Goal: Information Seeking & Learning: Check status

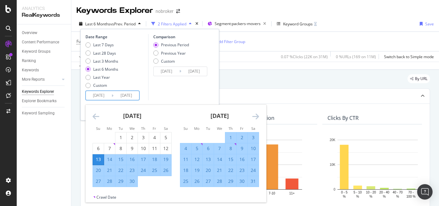
click at [253, 113] on icon "Move forward to switch to the next month." at bounding box center [255, 116] width 7 height 8
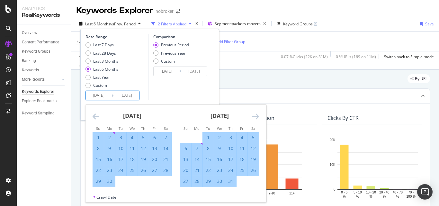
click at [253, 113] on icon "Move forward to switch to the next month." at bounding box center [255, 116] width 7 height 8
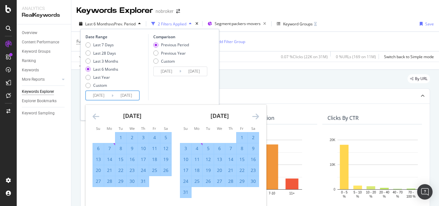
click at [253, 113] on icon "Move forward to switch to the next month." at bounding box center [255, 116] width 7 height 8
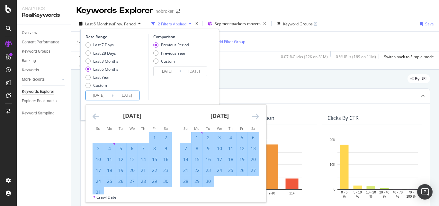
click at [253, 113] on icon "Move forward to switch to the next month." at bounding box center [255, 116] width 7 height 8
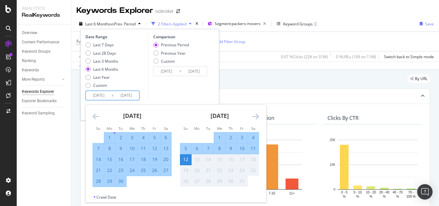
click at [253, 113] on icon "Move forward to switch to the next month." at bounding box center [255, 116] width 7 height 8
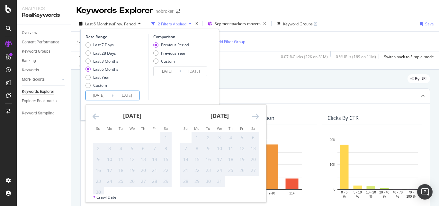
click at [253, 113] on icon "Move forward to switch to the next month." at bounding box center [255, 116] width 7 height 8
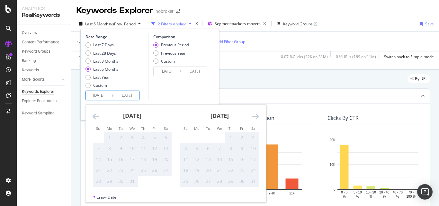
click at [253, 113] on icon "Move forward to switch to the next month." at bounding box center [255, 116] width 7 height 8
click at [95, 115] on icon "Move backward to switch to the previous month." at bounding box center [96, 116] width 7 height 8
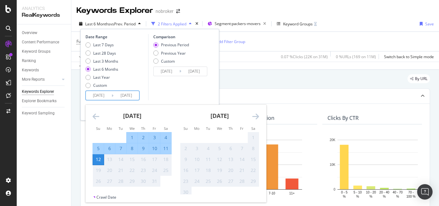
click at [95, 115] on icon "Move backward to switch to the previous month." at bounding box center [96, 116] width 7 height 8
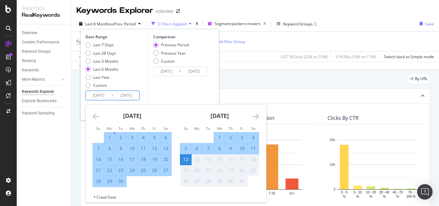
click at [220, 135] on div "1" at bounding box center [219, 137] width 11 height 6
type input "2025/10/01"
type input "2025/09/19"
type input "2025/09/30"
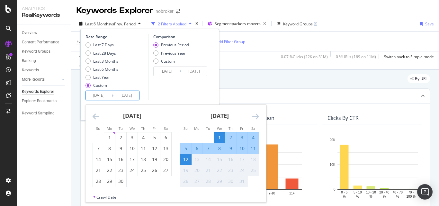
click at [85, 53] on div "Date Range Last 7 Days Last 28 Days Last 3 Months Last 6 Months Last Year Custo…" at bounding box center [149, 75] width 139 height 92
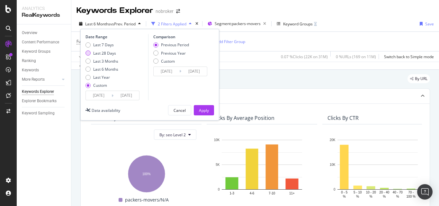
click at [88, 53] on div "Last 28 Days" at bounding box center [87, 52] width 5 height 5
type input "2025/09/15"
type input "2025/08/18"
type input "2025/09/14"
click at [166, 70] on input "2025/08/18" at bounding box center [167, 71] width 26 height 9
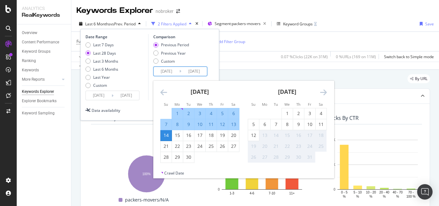
click at [163, 92] on icon "Move backward to switch to the previous month." at bounding box center [163, 92] width 7 height 8
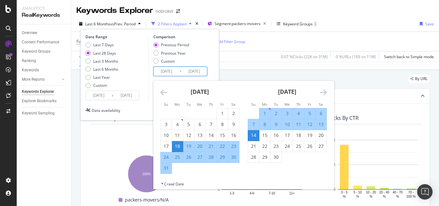
click at [163, 92] on icon "Move backward to switch to the previous month." at bounding box center [163, 92] width 7 height 8
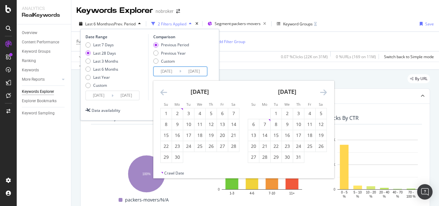
click at [163, 92] on icon "Move backward to switch to the previous month." at bounding box center [163, 92] width 7 height 8
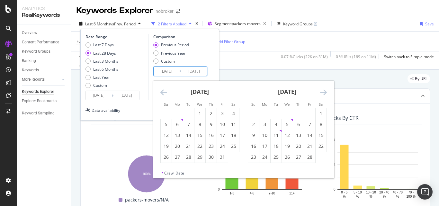
click at [163, 92] on icon "Move backward to switch to the previous month." at bounding box center [163, 92] width 7 height 8
click at [187, 113] on div "1" at bounding box center [188, 113] width 11 height 6
type input "2024/10/01"
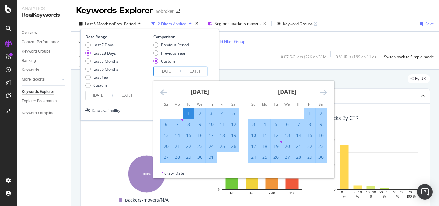
click at [212, 157] on div "31" at bounding box center [211, 157] width 11 height 6
type input "2024/10/31"
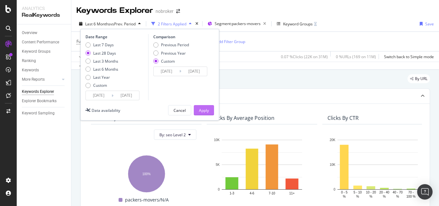
click at [207, 109] on div "Apply" at bounding box center [204, 110] width 10 height 5
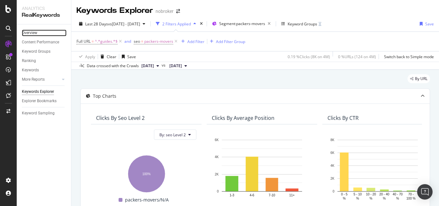
click at [42, 30] on link "Overview" at bounding box center [44, 33] width 45 height 7
click at [31, 32] on div "Overview" at bounding box center [29, 33] width 15 height 7
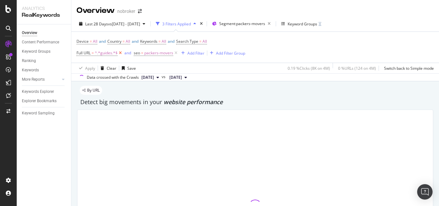
click at [121, 50] on icon at bounding box center [120, 53] width 5 height 6
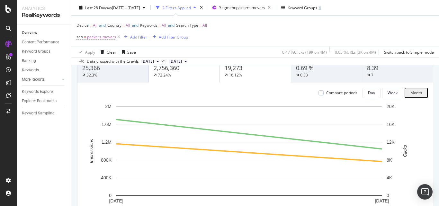
scroll to position [55, 0]
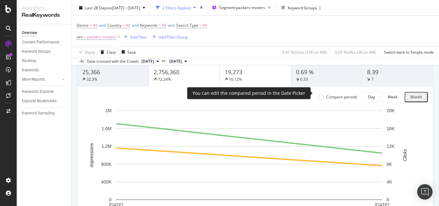
drag, startPoint x: 316, startPoint y: 94, endPoint x: 221, endPoint y: 134, distance: 103.1
click at [221, 134] on div "Compare periods Day Week Month 1 Sep. 2025 1 Oct. 2025 0 400K 800K 1.2M 1.6M 2M…" at bounding box center [254, 167] width 355 height 160
click at [318, 94] on div at bounding box center [320, 96] width 5 height 5
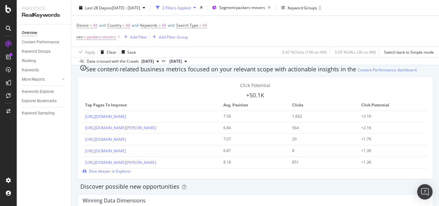
scroll to position [456, 0]
click at [131, 168] on span "Dive deeper in Explorer" at bounding box center [110, 170] width 42 height 5
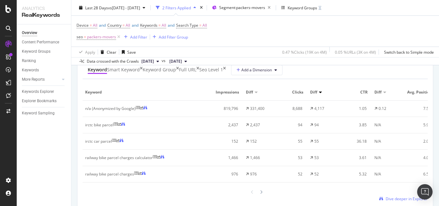
scroll to position [599, 0]
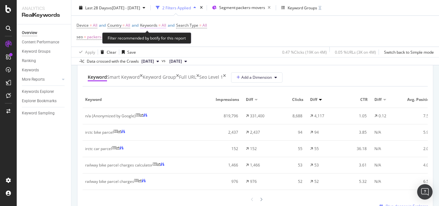
click at [161, 26] on span "=" at bounding box center [159, 24] width 2 height 5
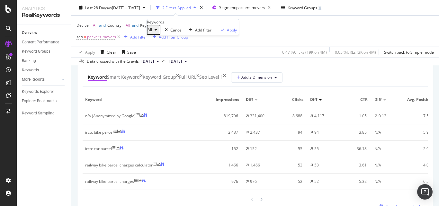
click at [157, 32] on icon "button" at bounding box center [156, 30] width 3 height 4
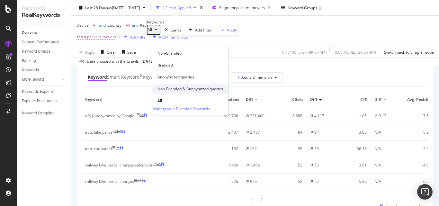
click at [170, 86] on span "Non-Branded & Anonymized queries" at bounding box center [190, 89] width 66 height 6
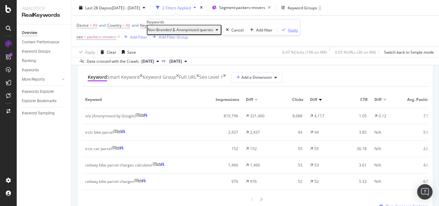
click at [288, 33] on div "Apply" at bounding box center [293, 29] width 10 height 5
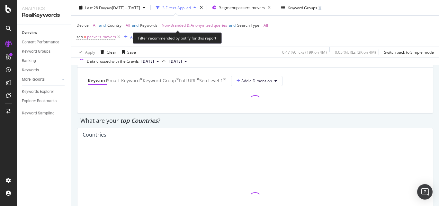
click at [186, 25] on span "Non-Branded & Anonymized queries" at bounding box center [195, 25] width 66 height 9
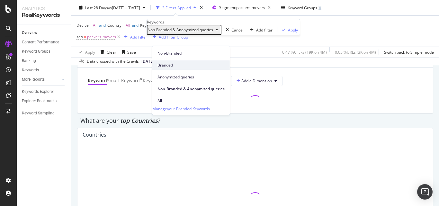
click at [171, 62] on span "Branded" at bounding box center [190, 65] width 67 height 6
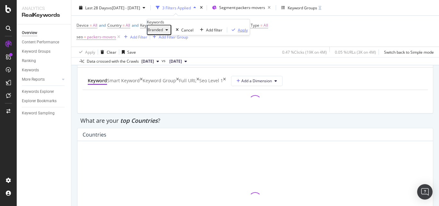
click at [238, 33] on div "Apply" at bounding box center [243, 29] width 10 height 5
click at [145, 36] on div "Add Filter" at bounding box center [138, 36] width 17 height 5
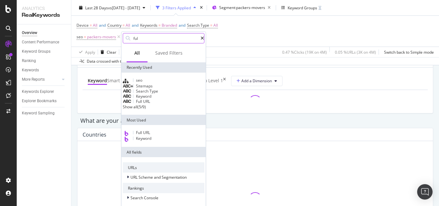
type input "full"
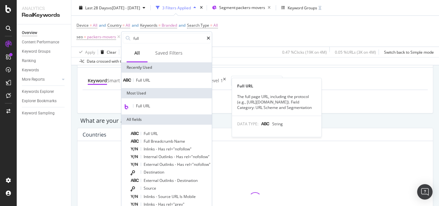
click at [150, 82] on span "URL" at bounding box center [146, 79] width 7 height 5
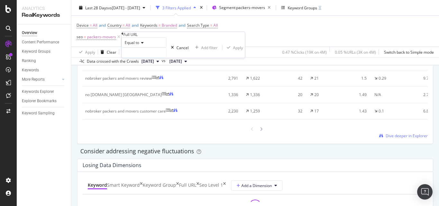
click at [137, 45] on span "Equal to" at bounding box center [132, 42] width 14 height 5
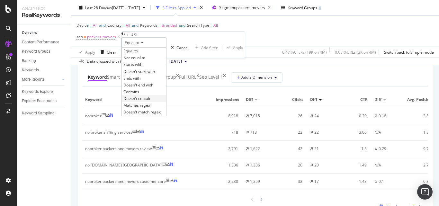
click at [159, 102] on div "Doesn't contain" at bounding box center [144, 98] width 44 height 7
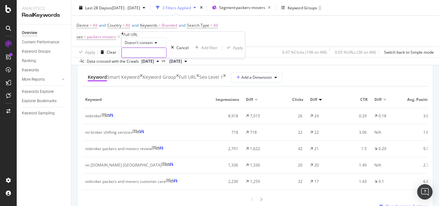
click at [148, 58] on input "text" at bounding box center [144, 53] width 44 height 10
type input "guide"
click at [236, 50] on div "Apply" at bounding box center [241, 47] width 10 height 5
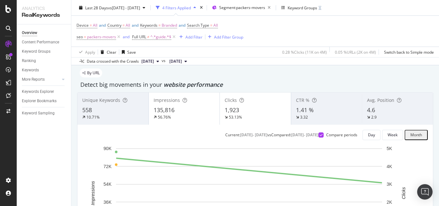
scroll to position [17, 0]
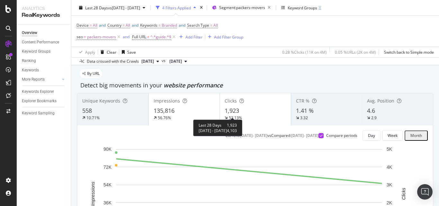
click at [234, 115] on div "53.13%" at bounding box center [235, 117] width 13 height 5
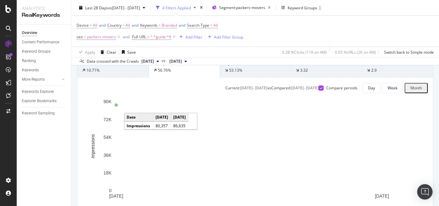
scroll to position [10, 0]
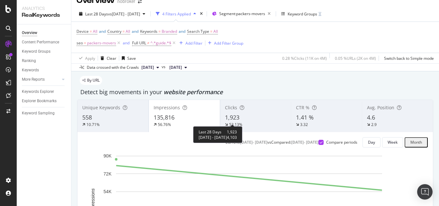
click at [229, 122] on div "53.13%" at bounding box center [235, 124] width 13 height 5
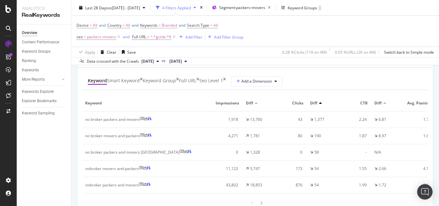
scroll to position [774, 0]
click at [134, 118] on div "no broker packers and movers" at bounding box center [112, 119] width 55 height 6
copy div "no broker packers and movers"
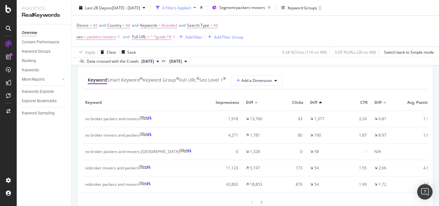
click at [119, 154] on div "no broker packers and movers bangalore" at bounding box center [132, 152] width 94 height 6
copy div "no broker packers and movers bangalore"
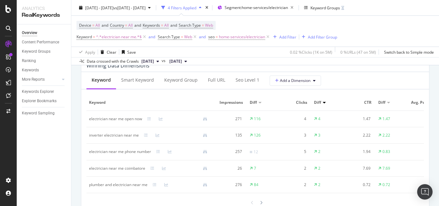
scroll to position [588, 0]
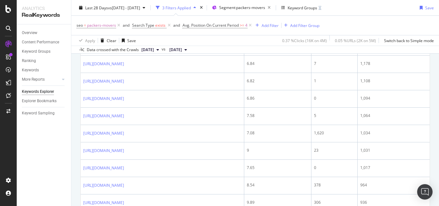
scroll to position [396, 0]
